Goal: Information Seeking & Learning: Learn about a topic

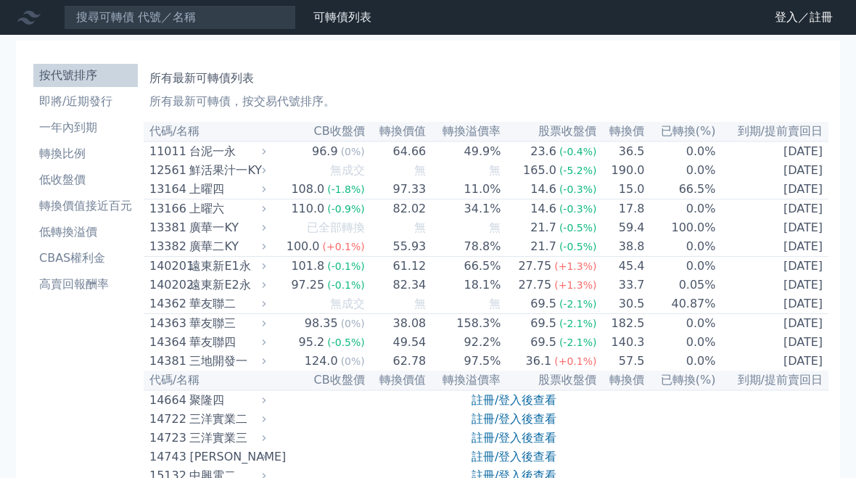
click at [535, 407] on link "註冊/登入後查看" at bounding box center [514, 400] width 85 height 14
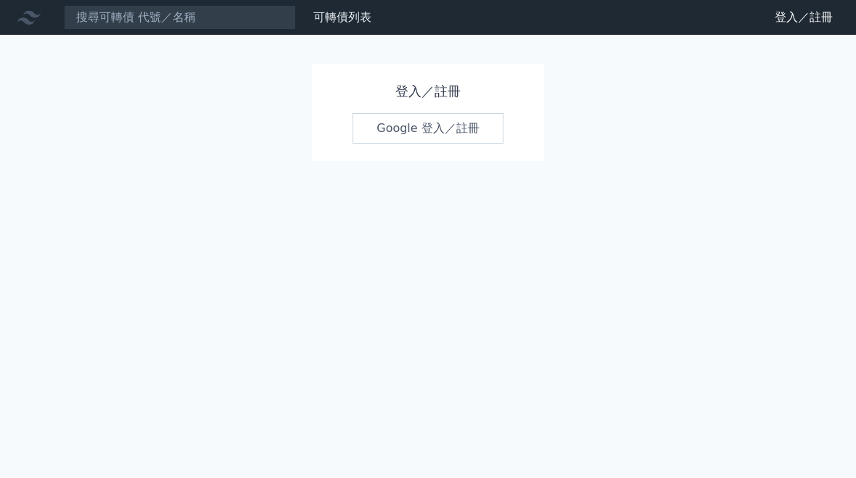
click at [449, 125] on link "Google 登入／註冊" at bounding box center [428, 128] width 151 height 30
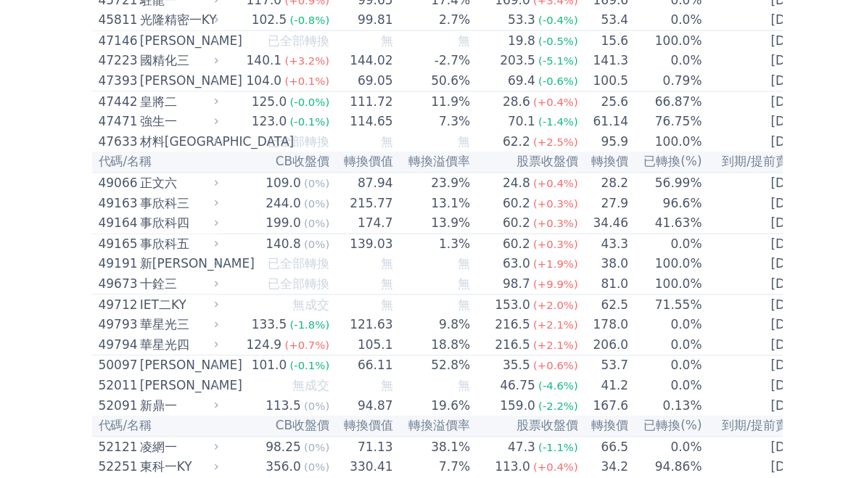
scroll to position [4104, 0]
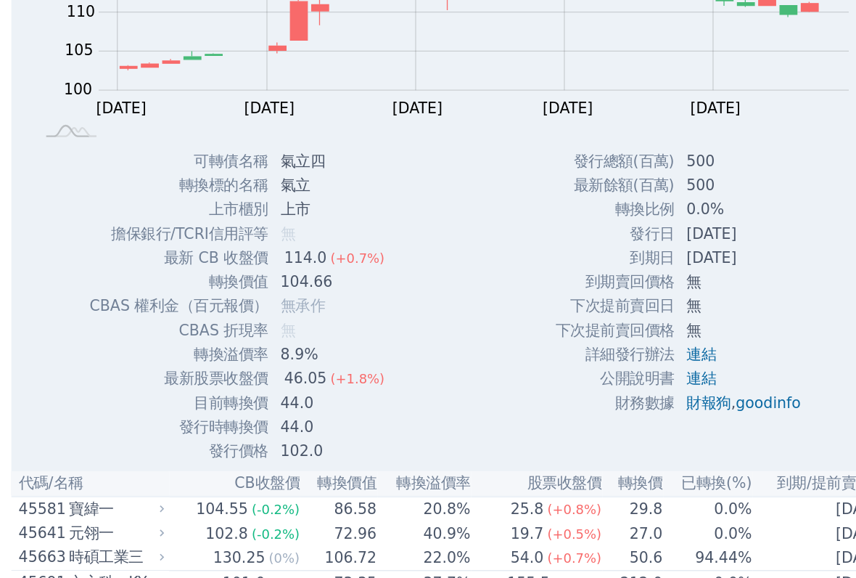
scroll to position [4207, 0]
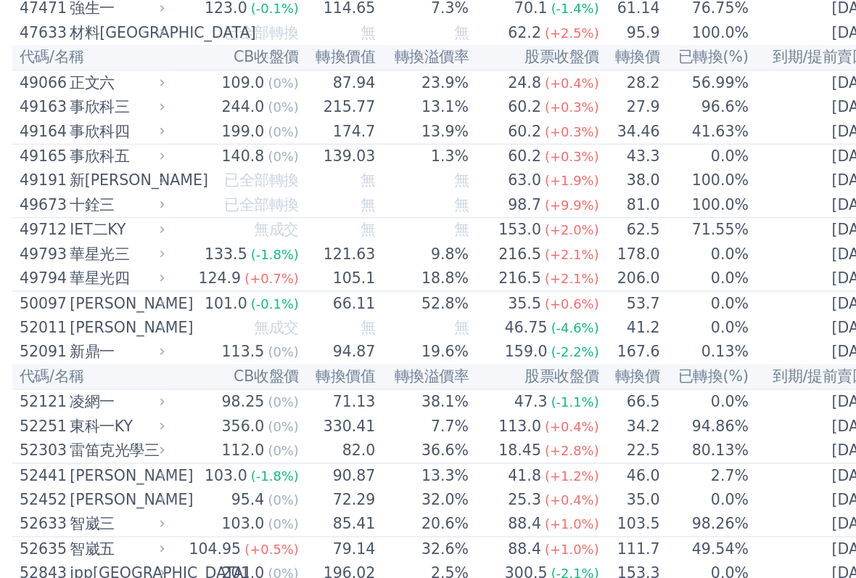
click at [189, 11] on div "駐龍一" at bounding box center [224, 1] width 71 height 17
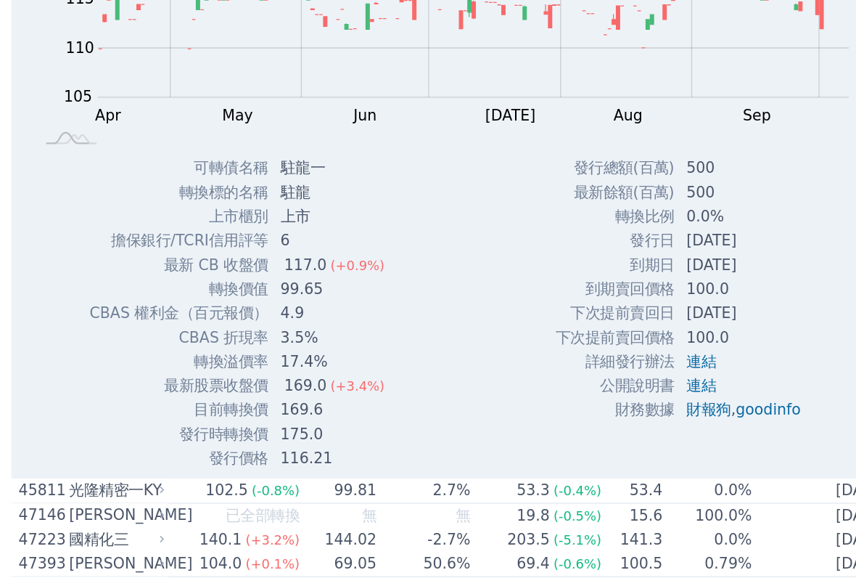
click at [189, 11] on div "駐龍一" at bounding box center [224, 1] width 71 height 17
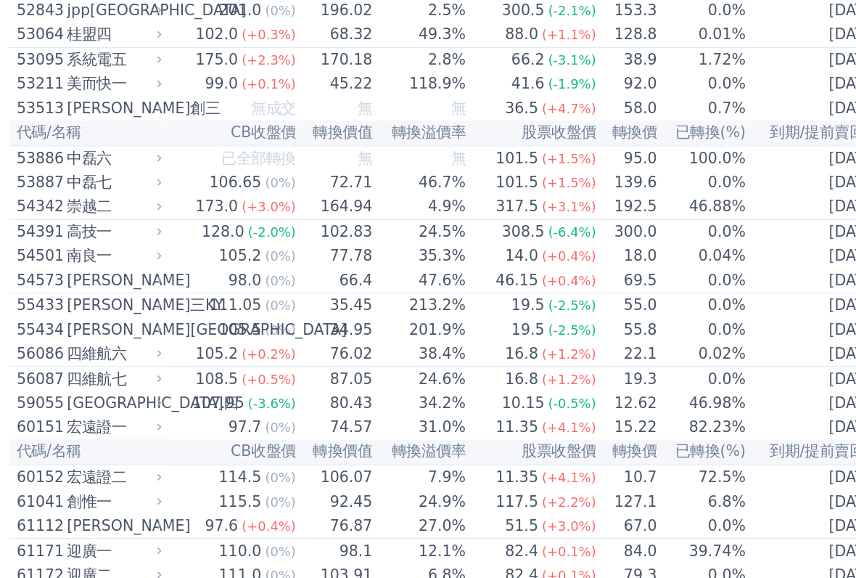
scroll to position [4633, 0]
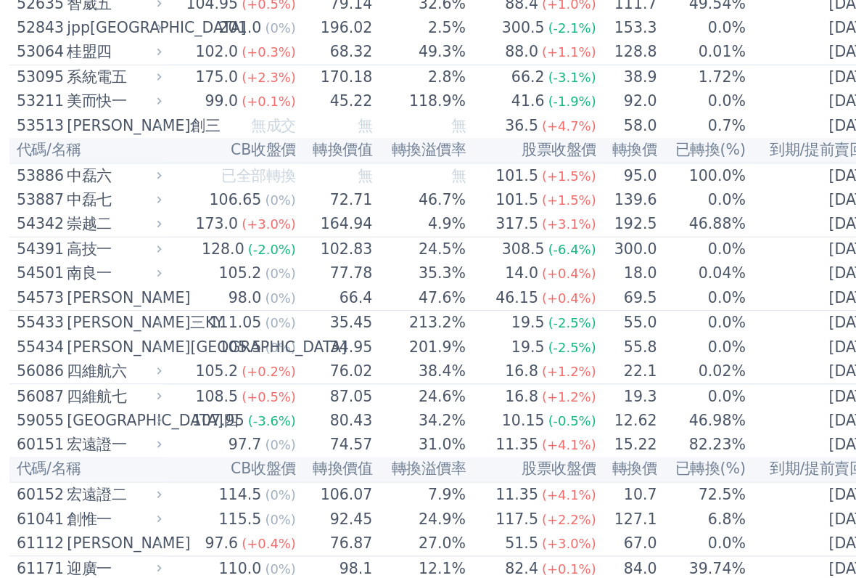
scroll to position [4742, 0]
